Goal: Information Seeking & Learning: Learn about a topic

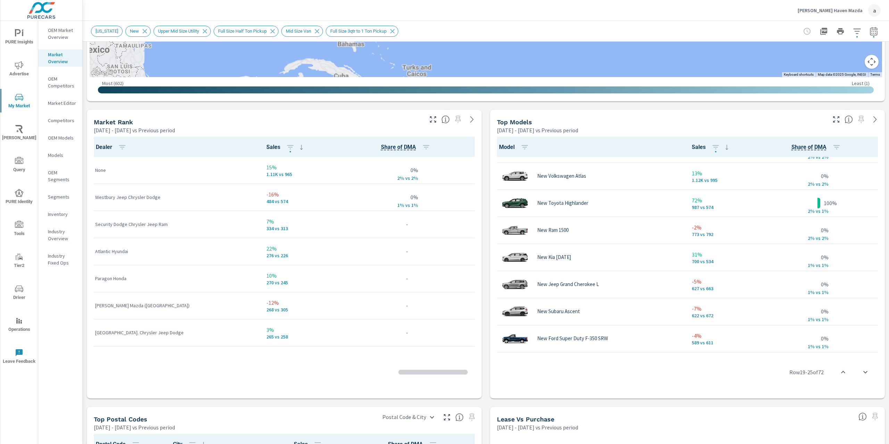
scroll to position [0, 0]
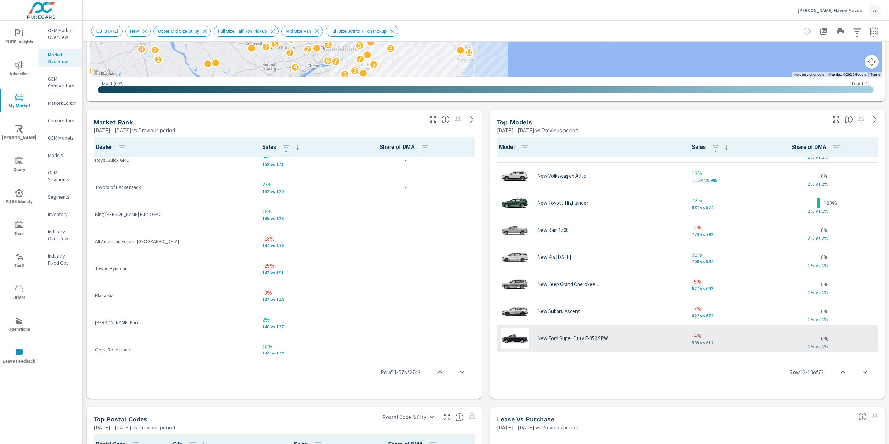
scroll to position [100, 0]
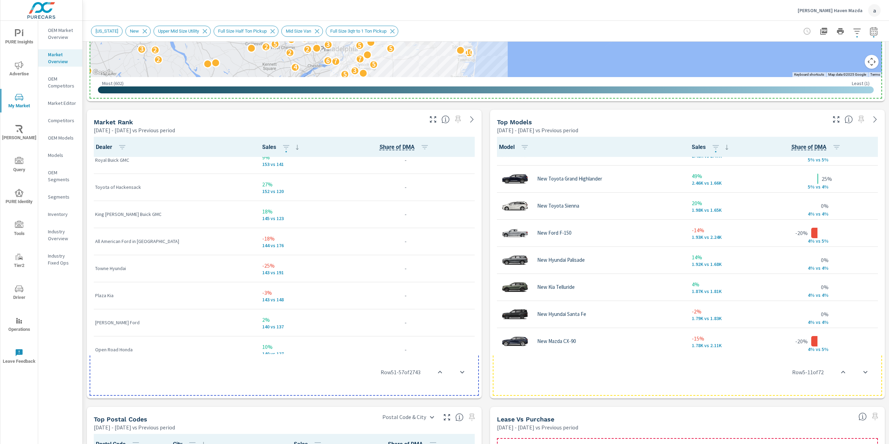
click at [661, 128] on div "[DATE] - [DATE] vs Previous period" at bounding box center [661, 130] width 328 height 8
click at [659, 141] on th "Model" at bounding box center [589, 147] width 193 height 20
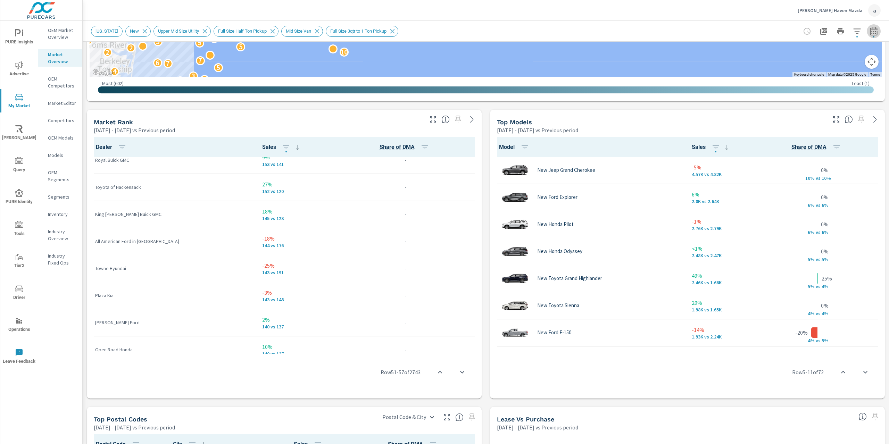
click at [872, 33] on icon "button" at bounding box center [874, 32] width 5 height 3
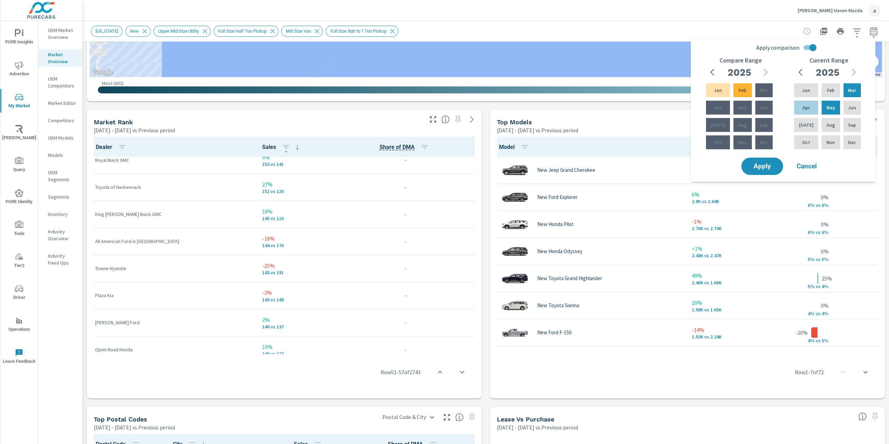
click at [853, 30] on icon "button" at bounding box center [857, 31] width 8 height 8
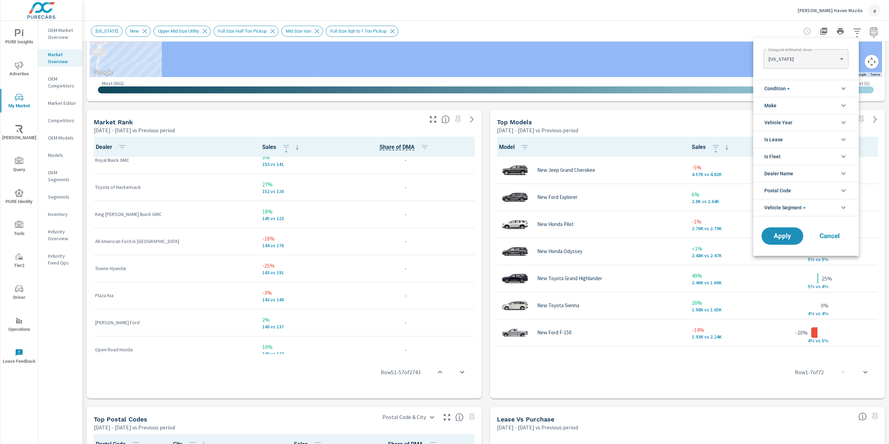
click at [824, 58] on body "PURE Insights Advertise My Market [PERSON_NAME] Query PURE Identity Tools Tier2…" at bounding box center [444, 222] width 889 height 444
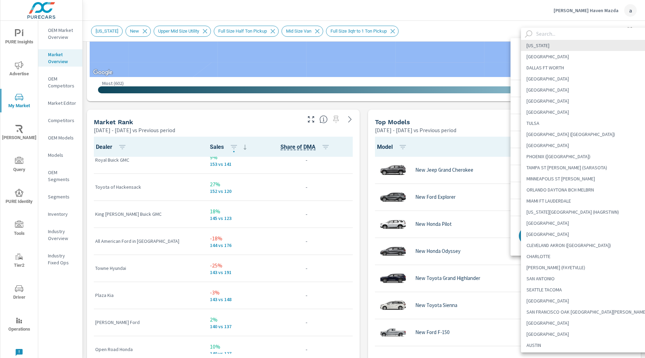
drag, startPoint x: 824, startPoint y: 58, endPoint x: 833, endPoint y: 41, distance: 19.6
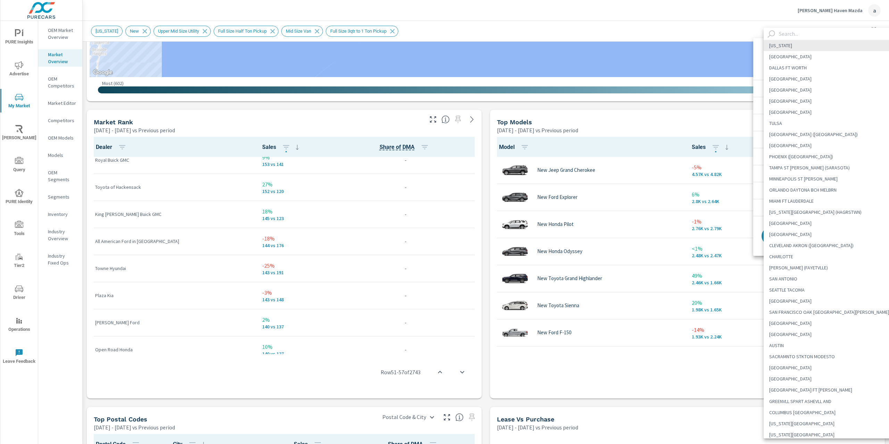
click at [669, 116] on div at bounding box center [444, 222] width 889 height 444
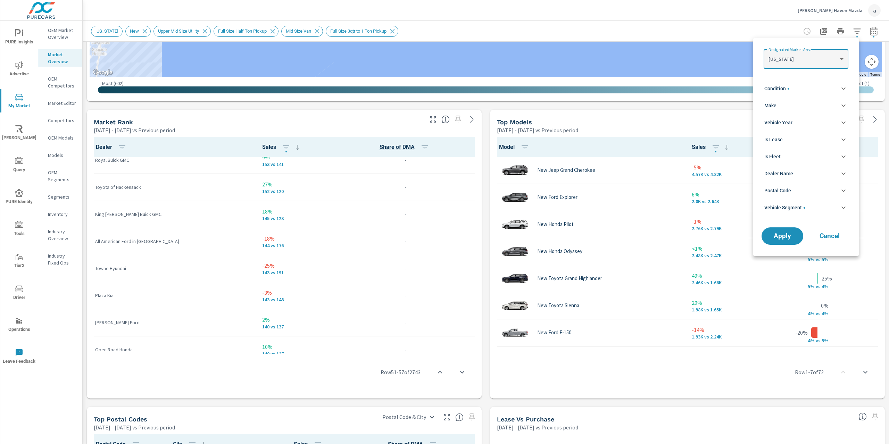
click at [685, 111] on div at bounding box center [444, 222] width 889 height 444
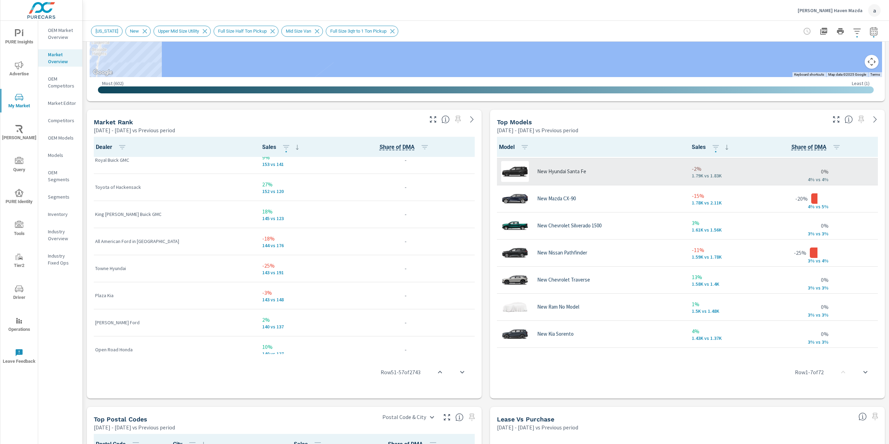
scroll to position [243, 0]
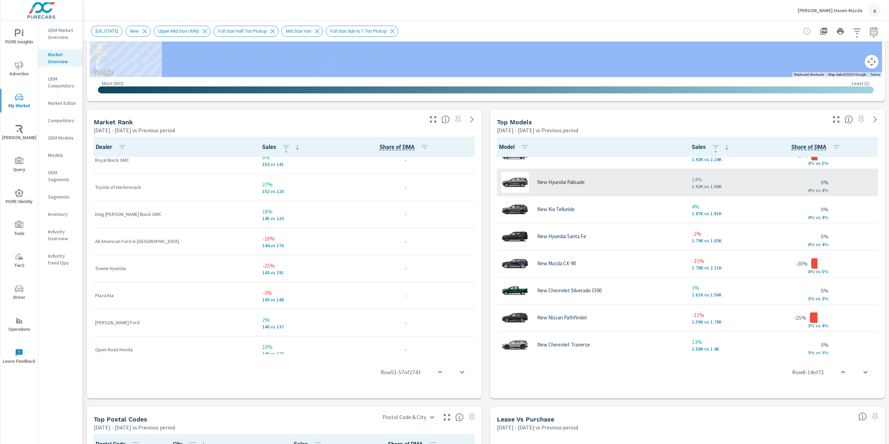
scroll to position [174, 0]
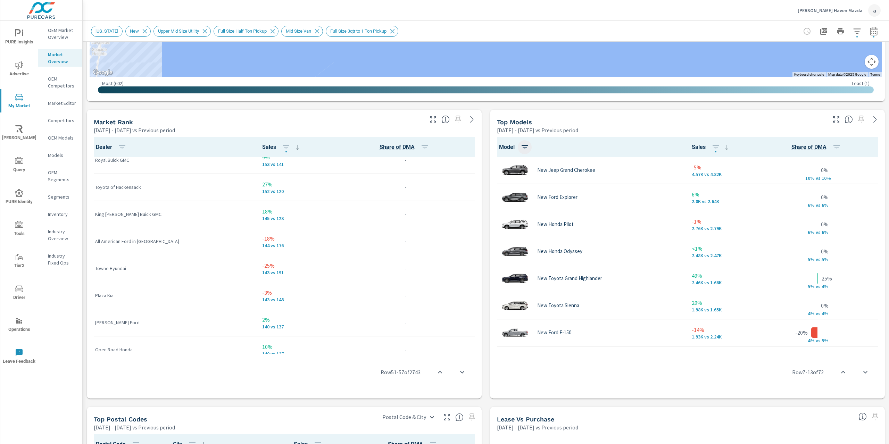
click at [521, 146] on icon "button" at bounding box center [525, 147] width 8 height 8
click at [485, 197] on input "search" at bounding box center [485, 200] width 46 height 7
type input "Kia"
click at [494, 227] on button "Apply" at bounding box center [493, 223] width 64 height 13
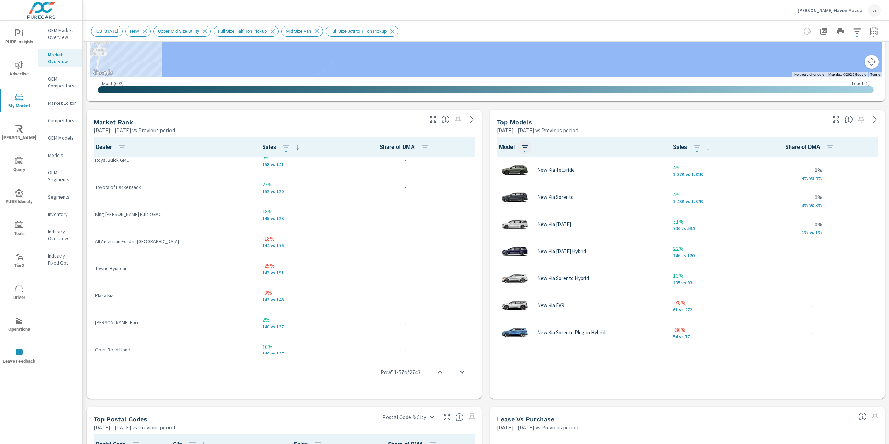
click at [527, 148] on button "button" at bounding box center [525, 147] width 14 height 14
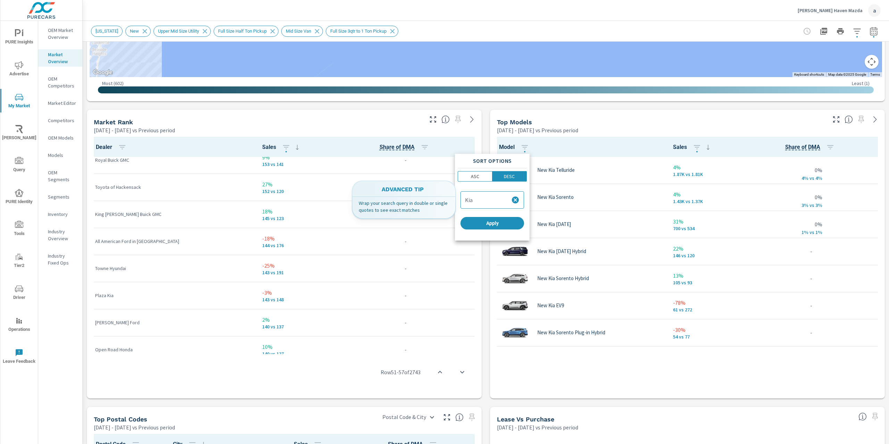
click at [518, 201] on icon "button" at bounding box center [515, 200] width 7 height 7
click at [498, 200] on input "search" at bounding box center [485, 200] width 46 height 7
type input "GMC"
click at [493, 224] on span "Apply" at bounding box center [492, 223] width 58 height 6
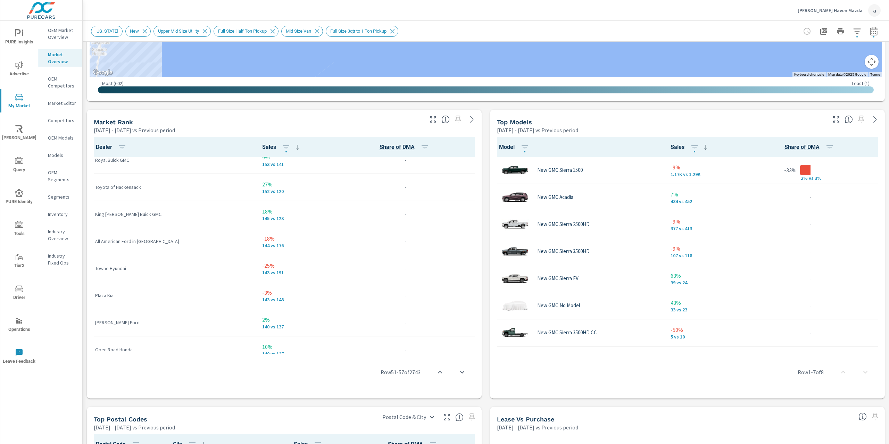
click at [532, 142] on th "Model" at bounding box center [579, 147] width 172 height 20
click at [521, 149] on icon "button" at bounding box center [525, 147] width 8 height 8
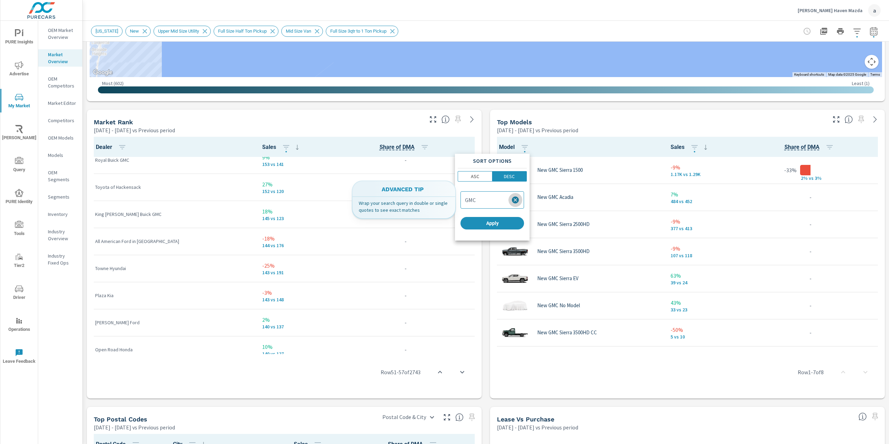
click at [515, 201] on icon "button" at bounding box center [515, 200] width 7 height 7
click at [477, 204] on div "GMC" at bounding box center [492, 200] width 63 height 17
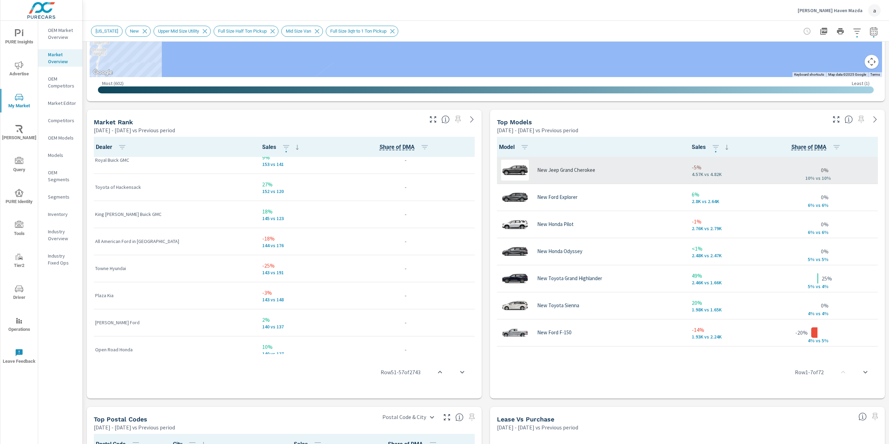
click at [527, 157] on td "New Jeep Grand Cherokee" at bounding box center [589, 170] width 193 height 27
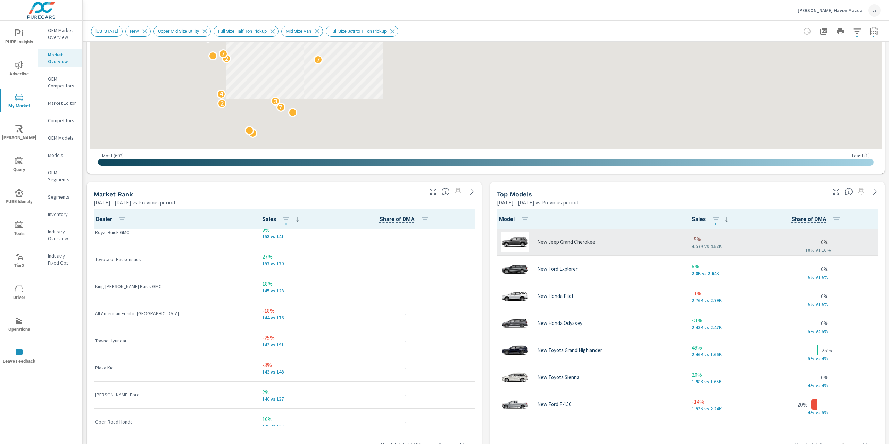
scroll to position [313, 0]
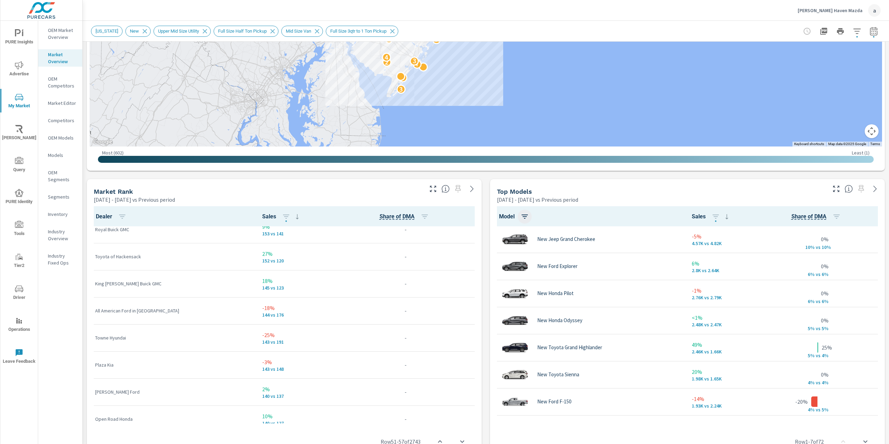
click at [523, 216] on icon "button" at bounding box center [525, 217] width 6 height 4
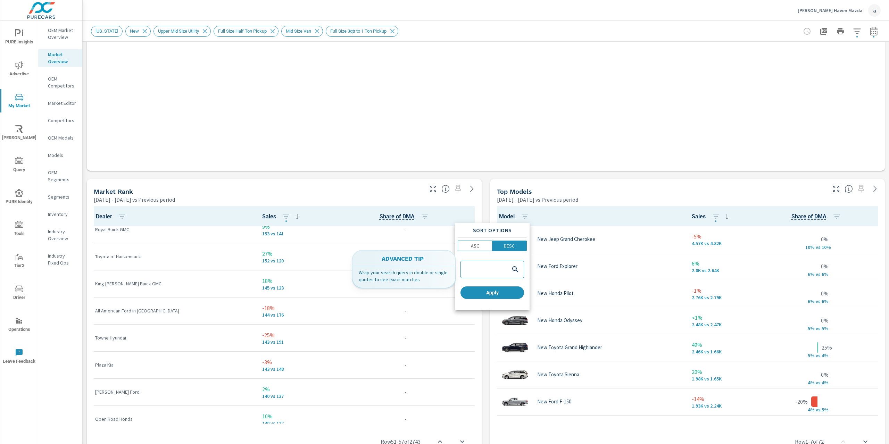
click at [483, 266] on input "search" at bounding box center [485, 269] width 46 height 7
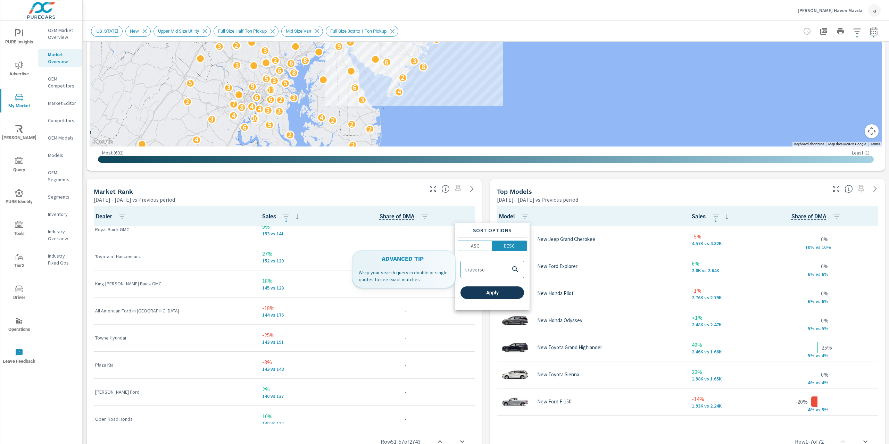
type input "traverse"
click at [481, 295] on span "Apply" at bounding box center [492, 293] width 58 height 6
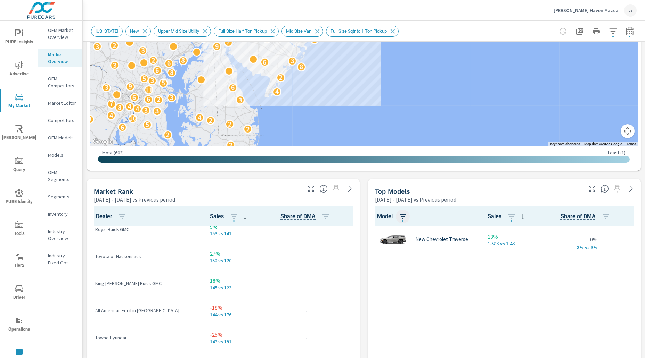
click at [399, 215] on icon "button" at bounding box center [402, 217] width 8 height 8
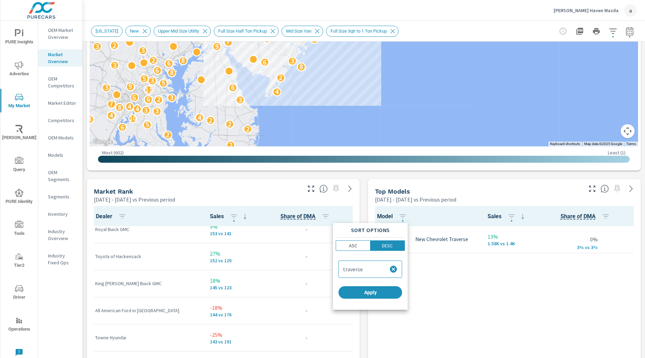
click at [389, 274] on button "button" at bounding box center [393, 270] width 14 height 14
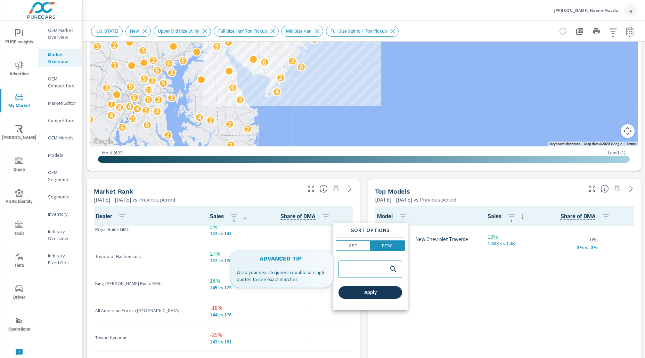
click at [381, 296] on button "Apply" at bounding box center [370, 293] width 64 height 13
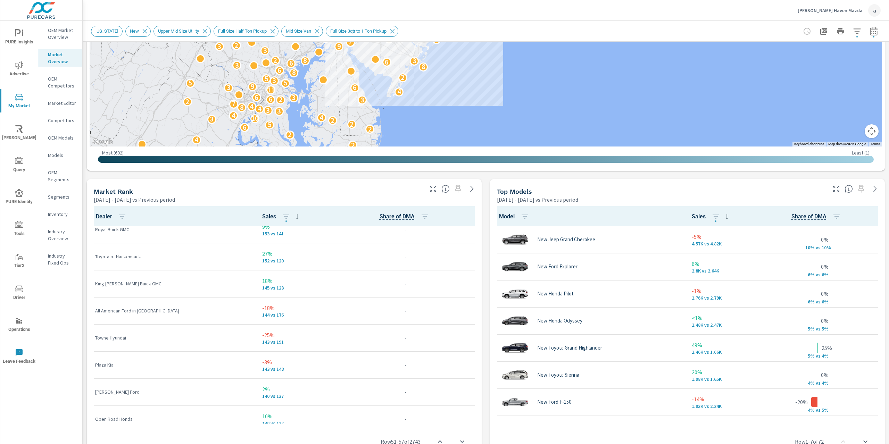
click at [730, 187] on div "Top Models [DATE] - [DATE] vs Previous period" at bounding box center [659, 191] width 338 height 25
